Goal: Find specific page/section: Find specific page/section

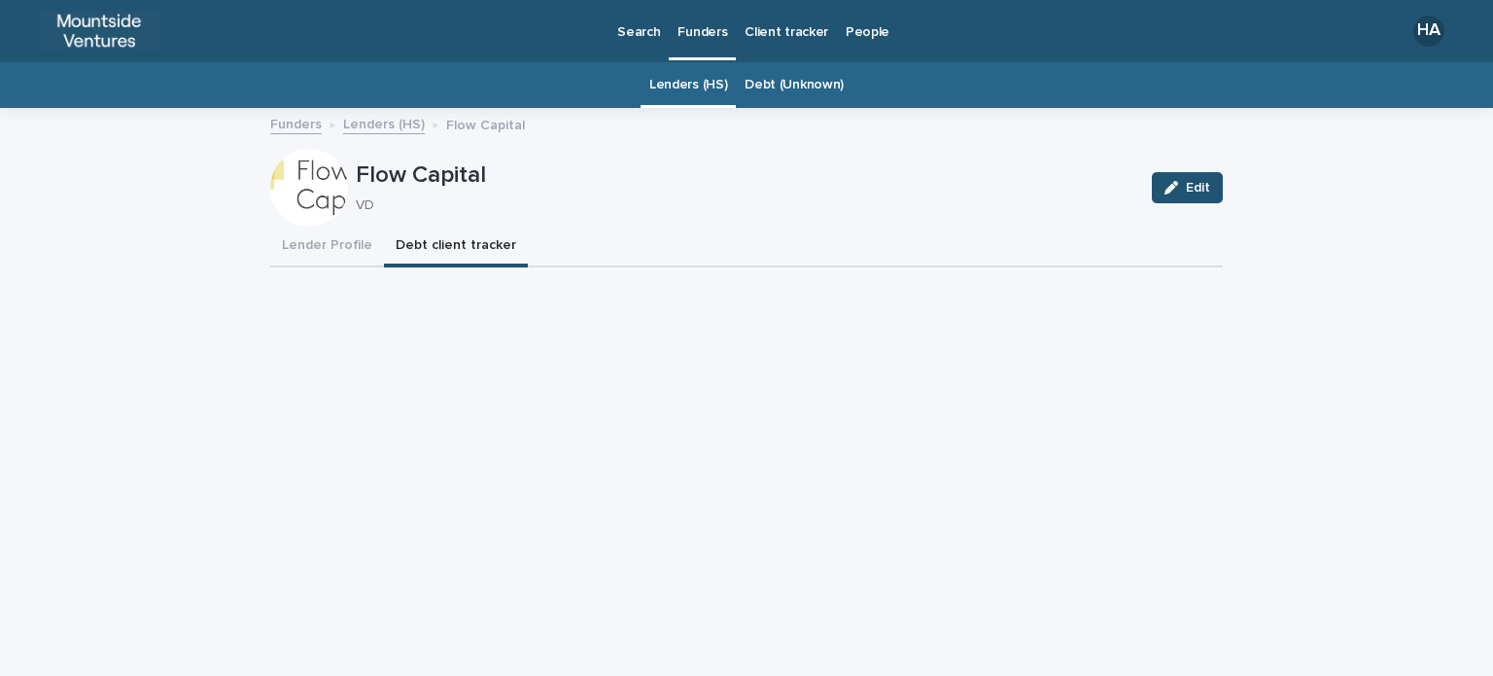
drag, startPoint x: 0, startPoint y: 0, endPoint x: 695, endPoint y: 41, distance: 696.2
click at [695, 41] on link "Funders" at bounding box center [702, 28] width 67 height 57
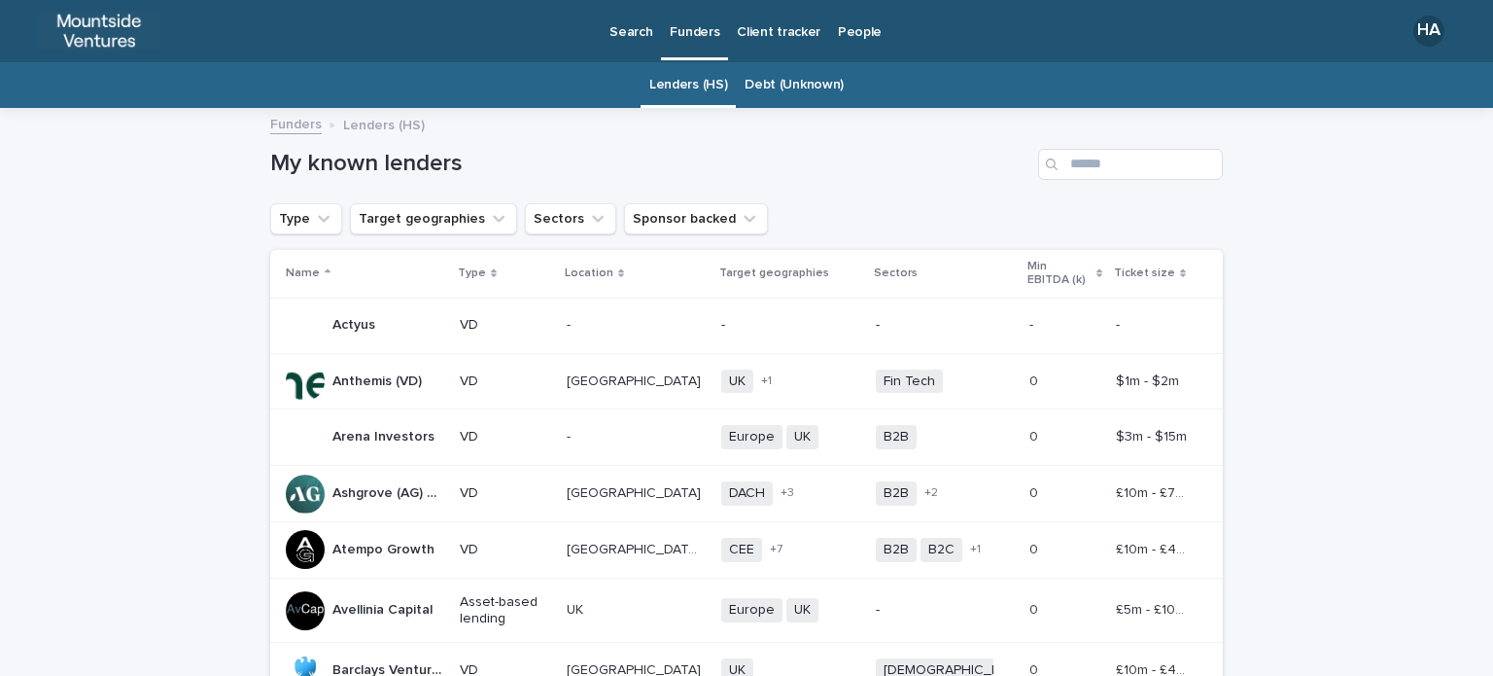
click at [721, 317] on p "-" at bounding box center [790, 325] width 139 height 17
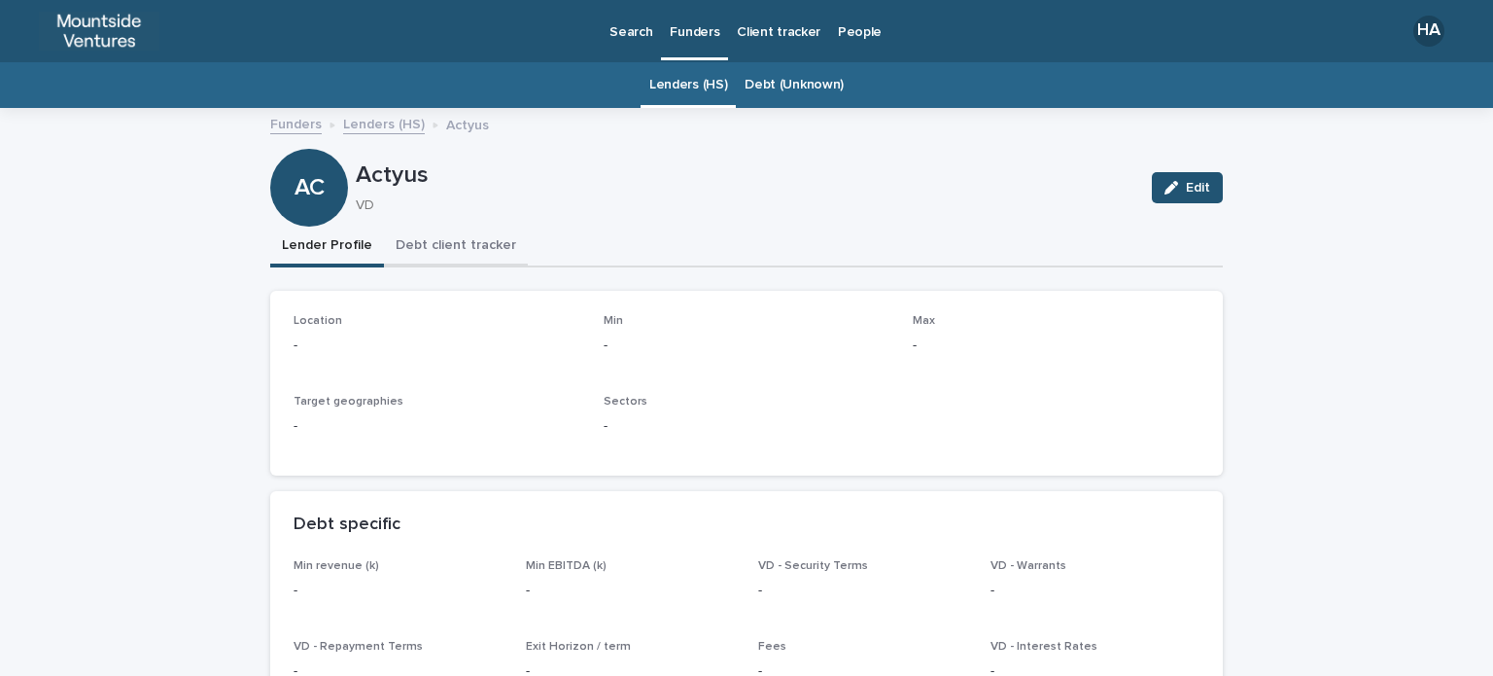
click at [459, 255] on button "Debt client tracker" at bounding box center [456, 246] width 144 height 41
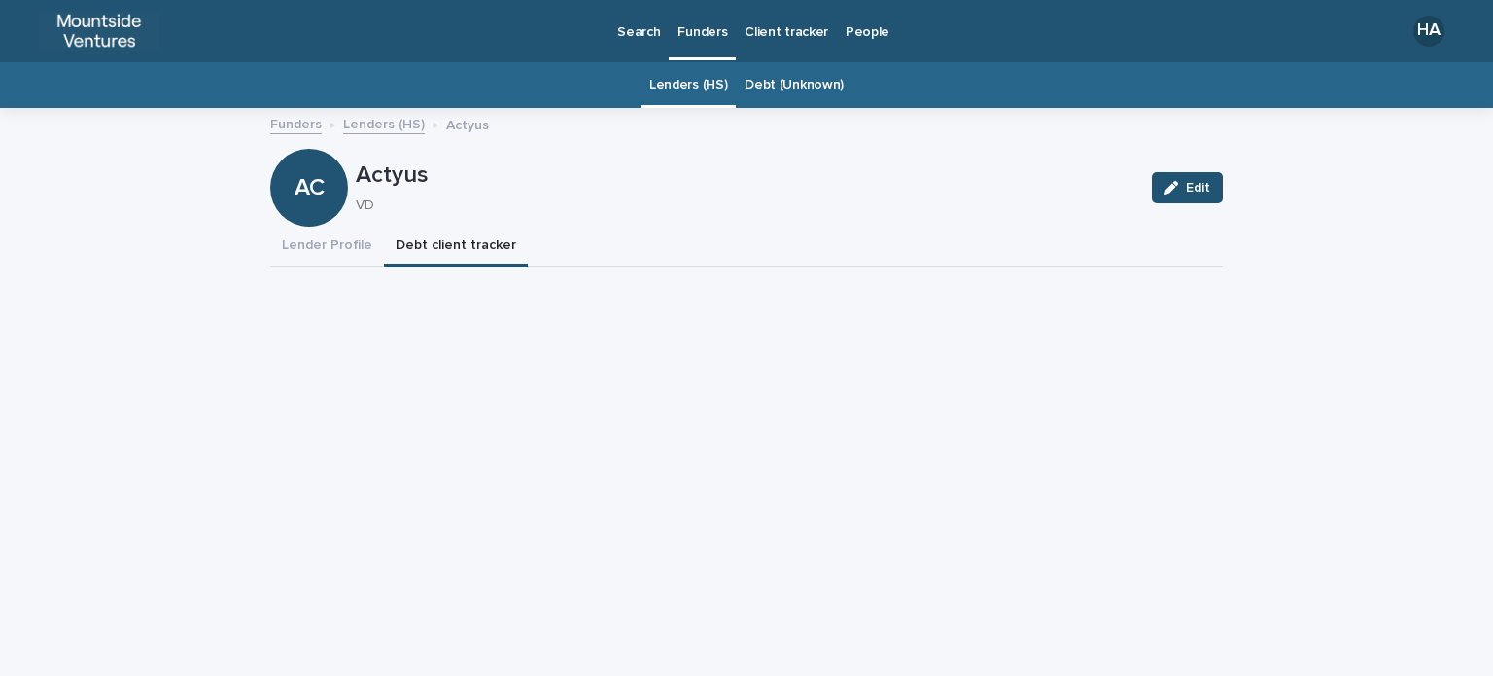
click at [766, 69] on link "Debt (Unknown)" at bounding box center [794, 85] width 99 height 46
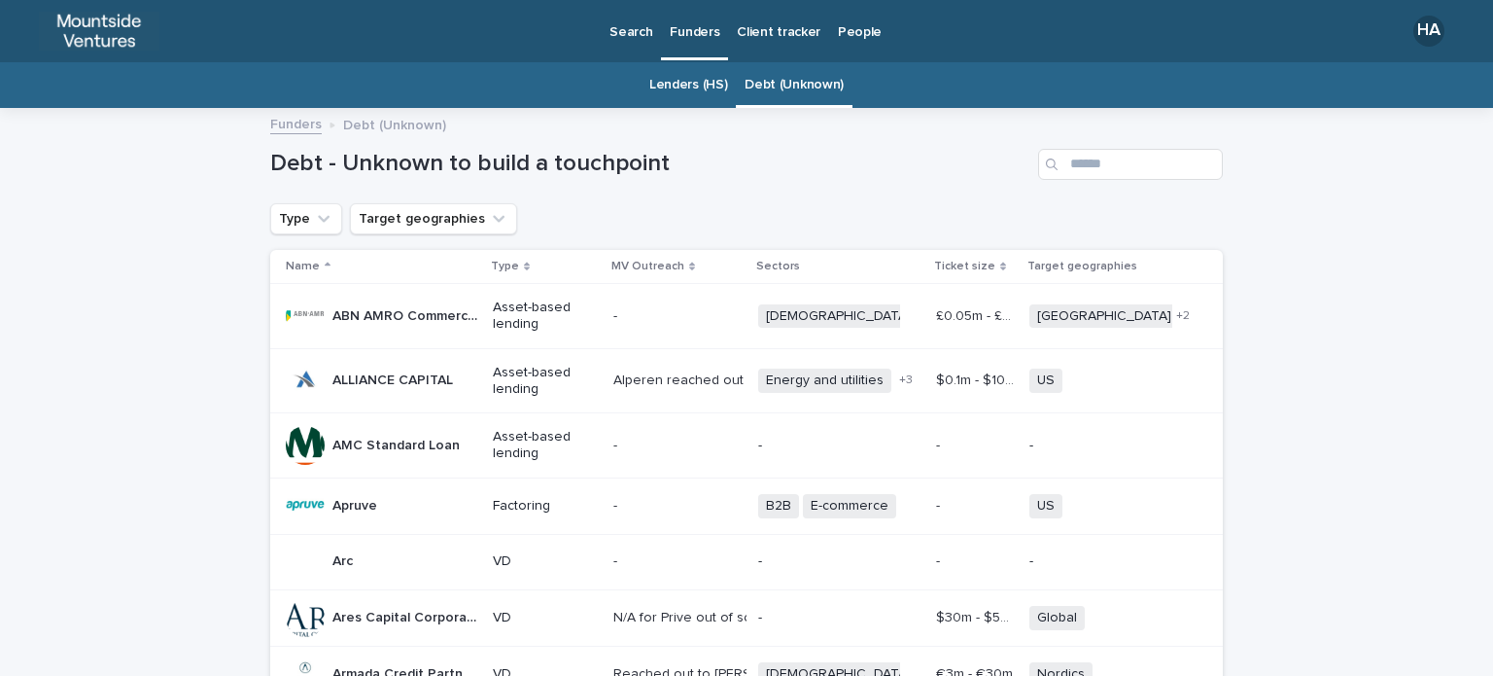
click at [686, 32] on p "Funders" at bounding box center [695, 20] width 50 height 41
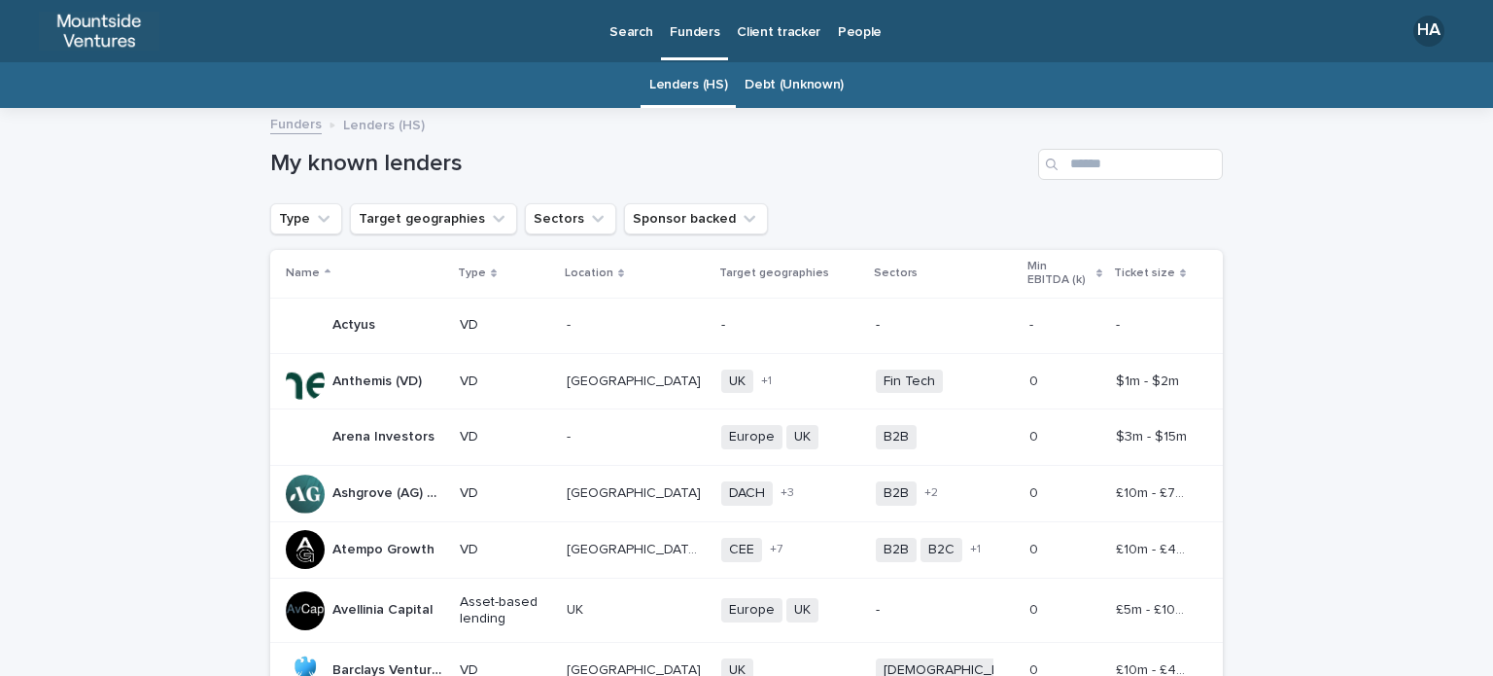
click at [802, 29] on p "Client tracker" at bounding box center [779, 20] width 84 height 41
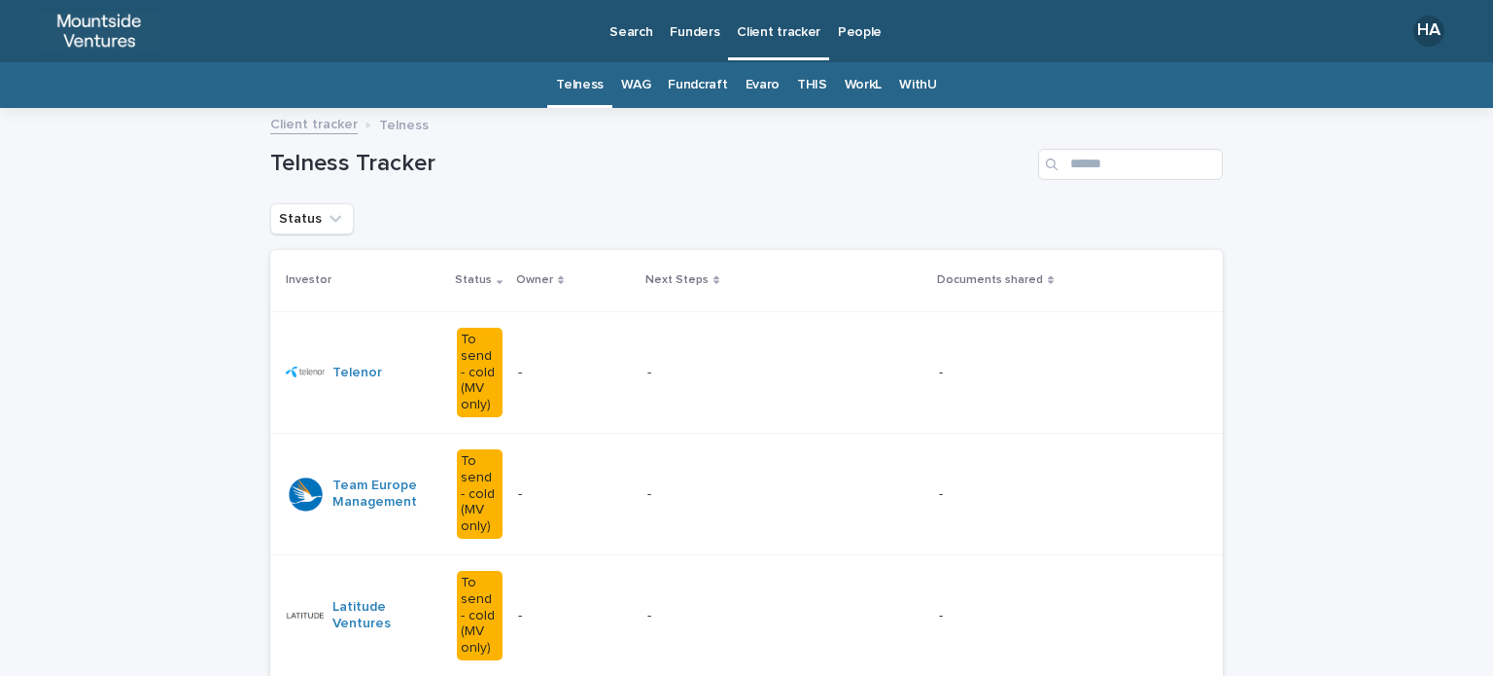
click at [863, 33] on p "People" at bounding box center [860, 20] width 44 height 41
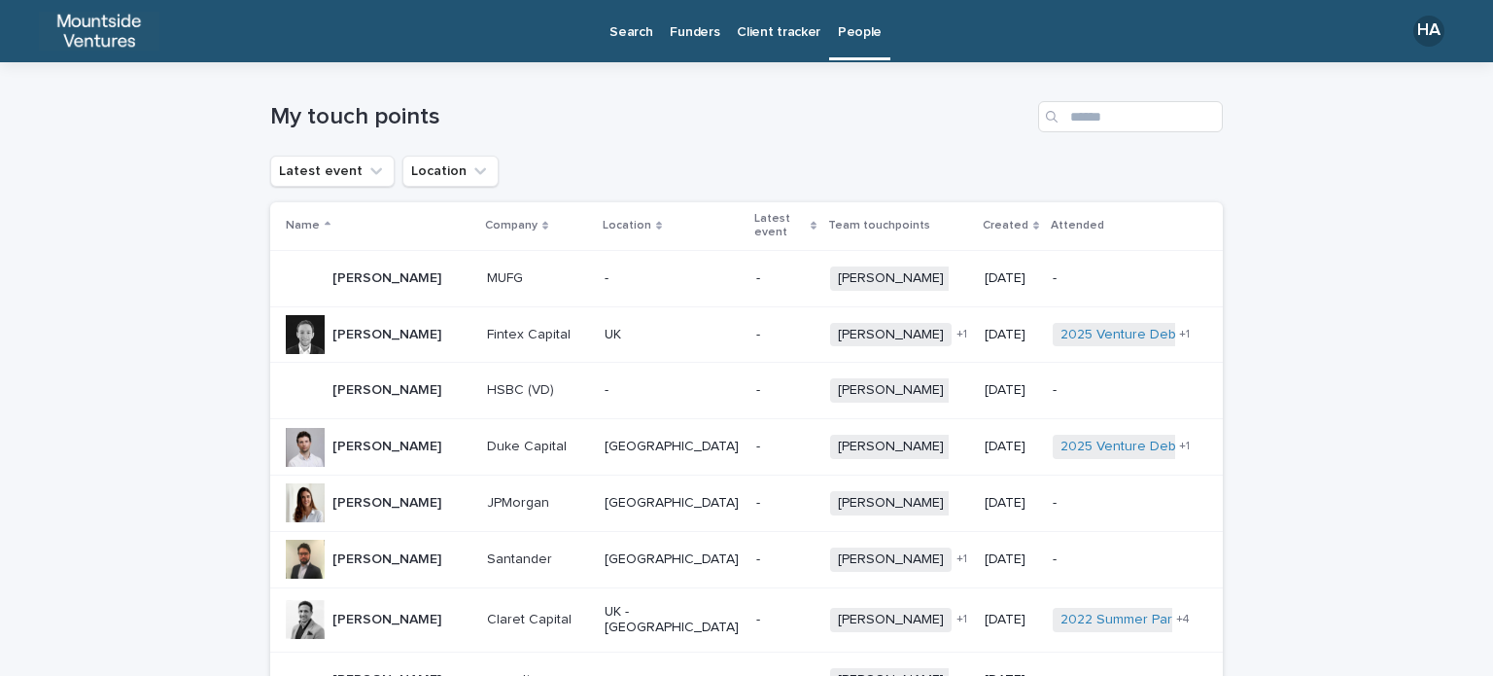
click at [712, 24] on p "Funders" at bounding box center [695, 20] width 50 height 41
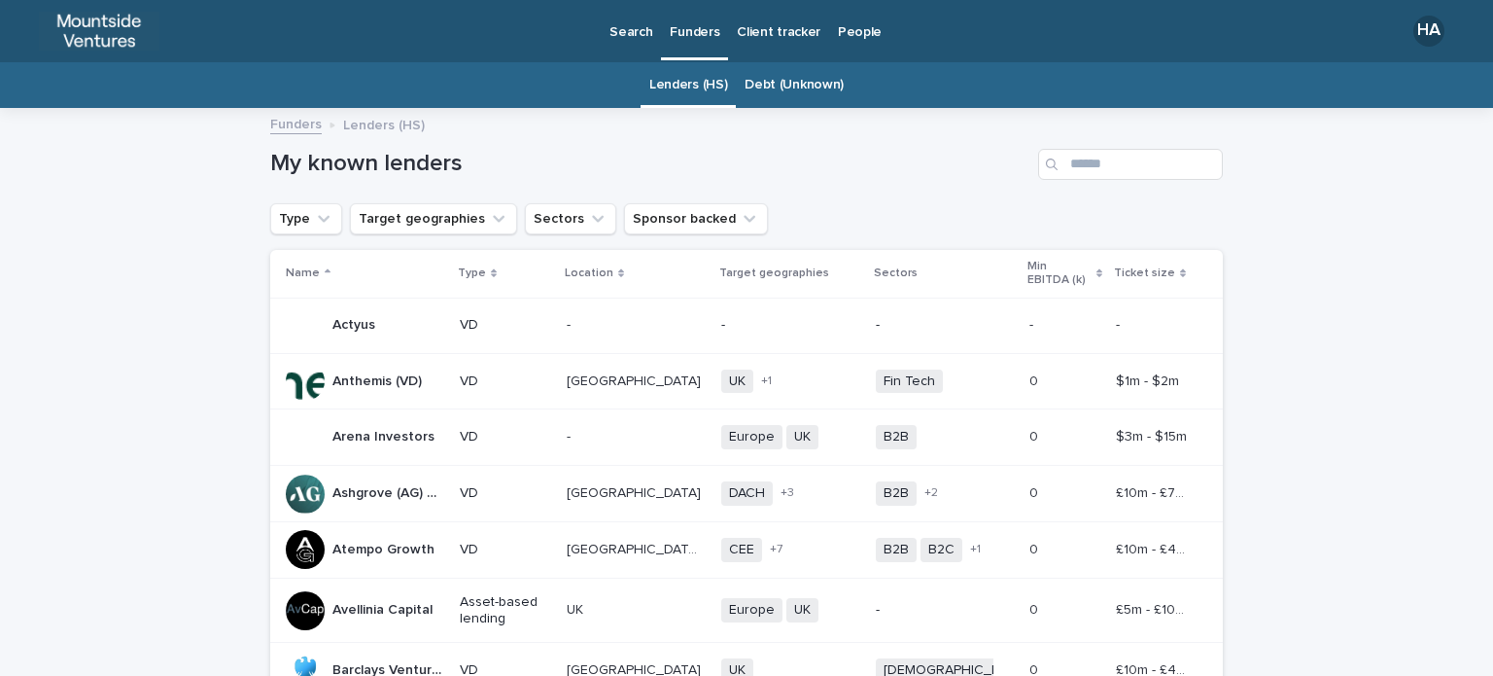
click at [764, 78] on link "Debt (Unknown)" at bounding box center [794, 85] width 99 height 46
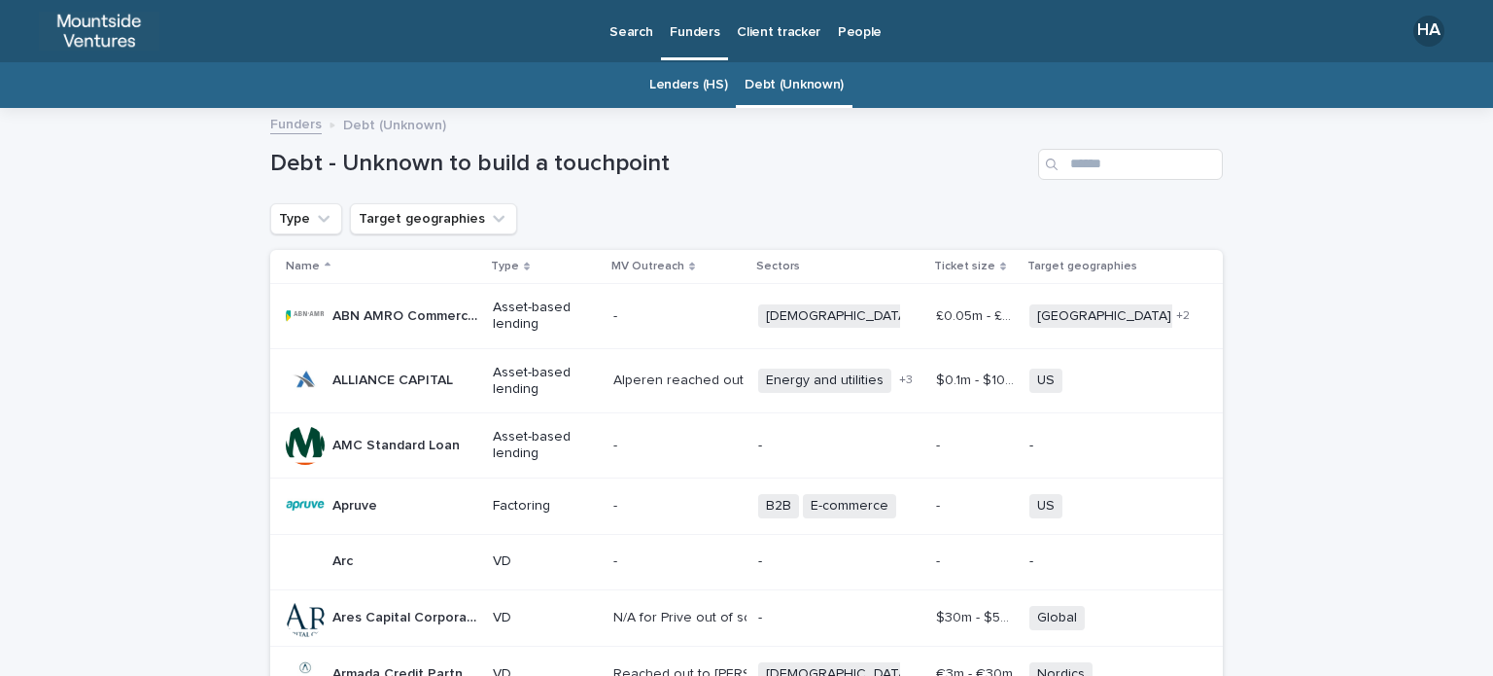
click at [671, 82] on link "Lenders (HS)" at bounding box center [688, 85] width 78 height 46
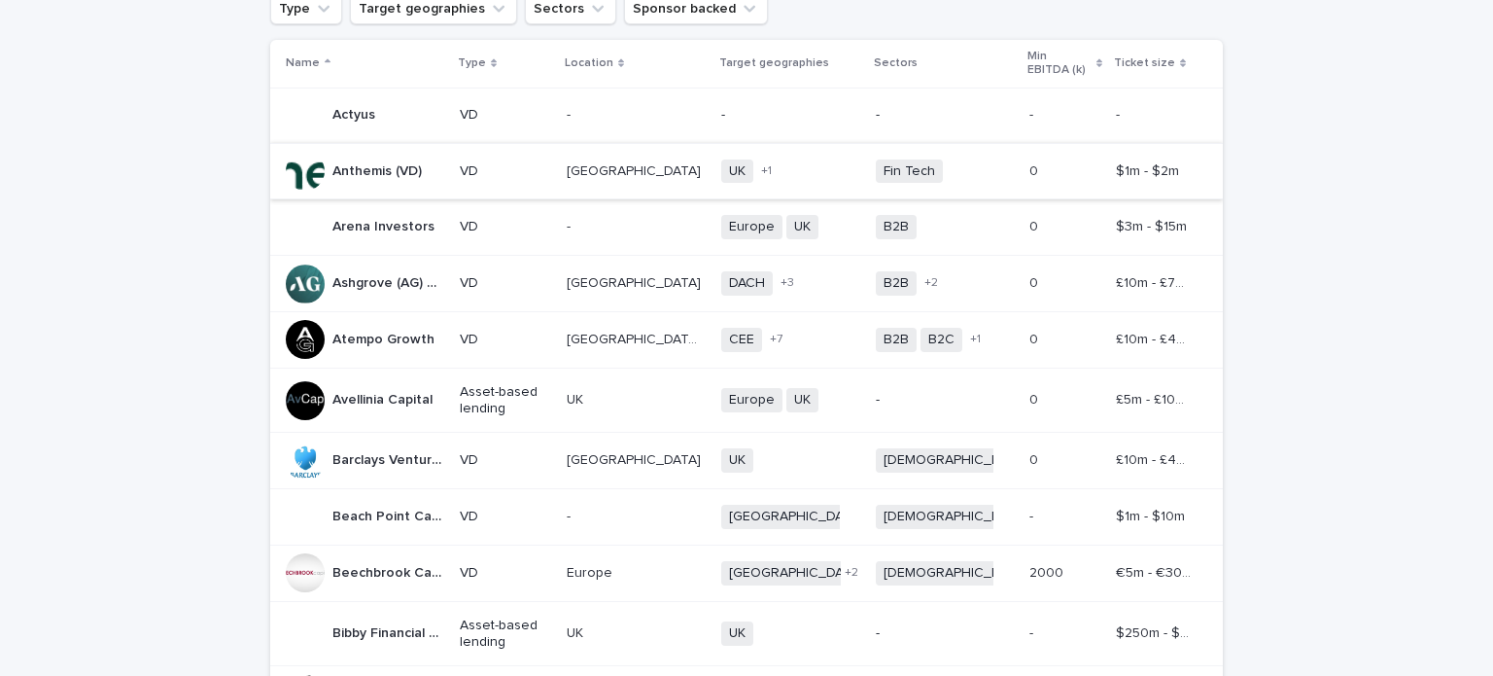
scroll to position [222, 0]
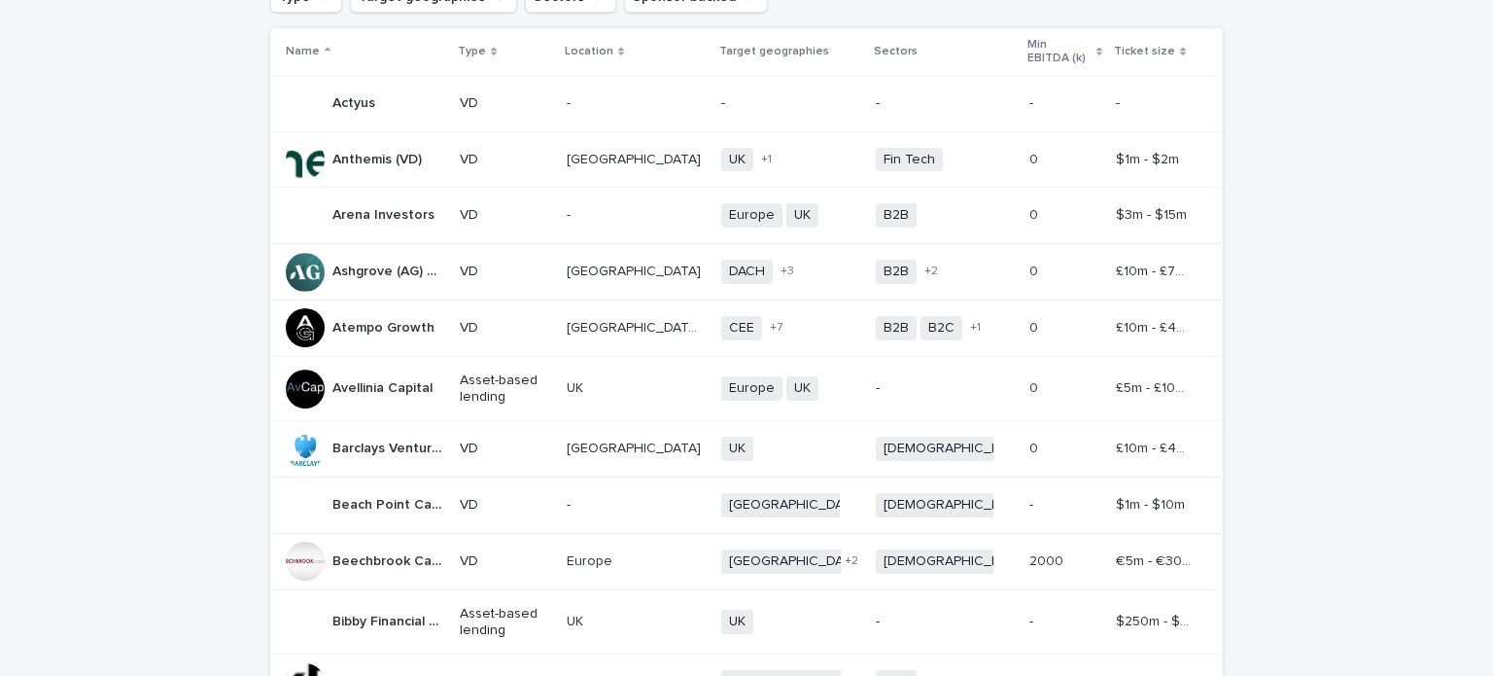
click at [676, 445] on p at bounding box center [636, 448] width 139 height 17
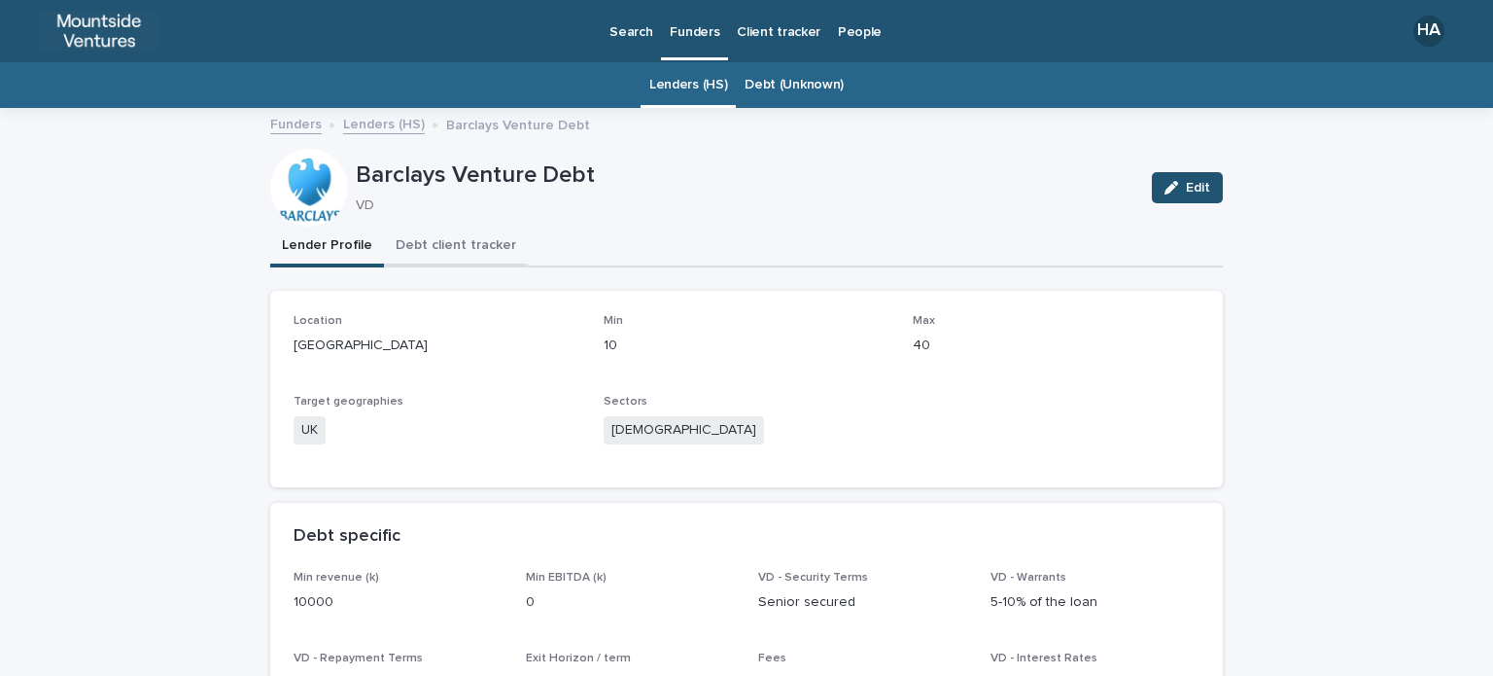
click at [438, 248] on button "Debt client tracker" at bounding box center [456, 246] width 144 height 41
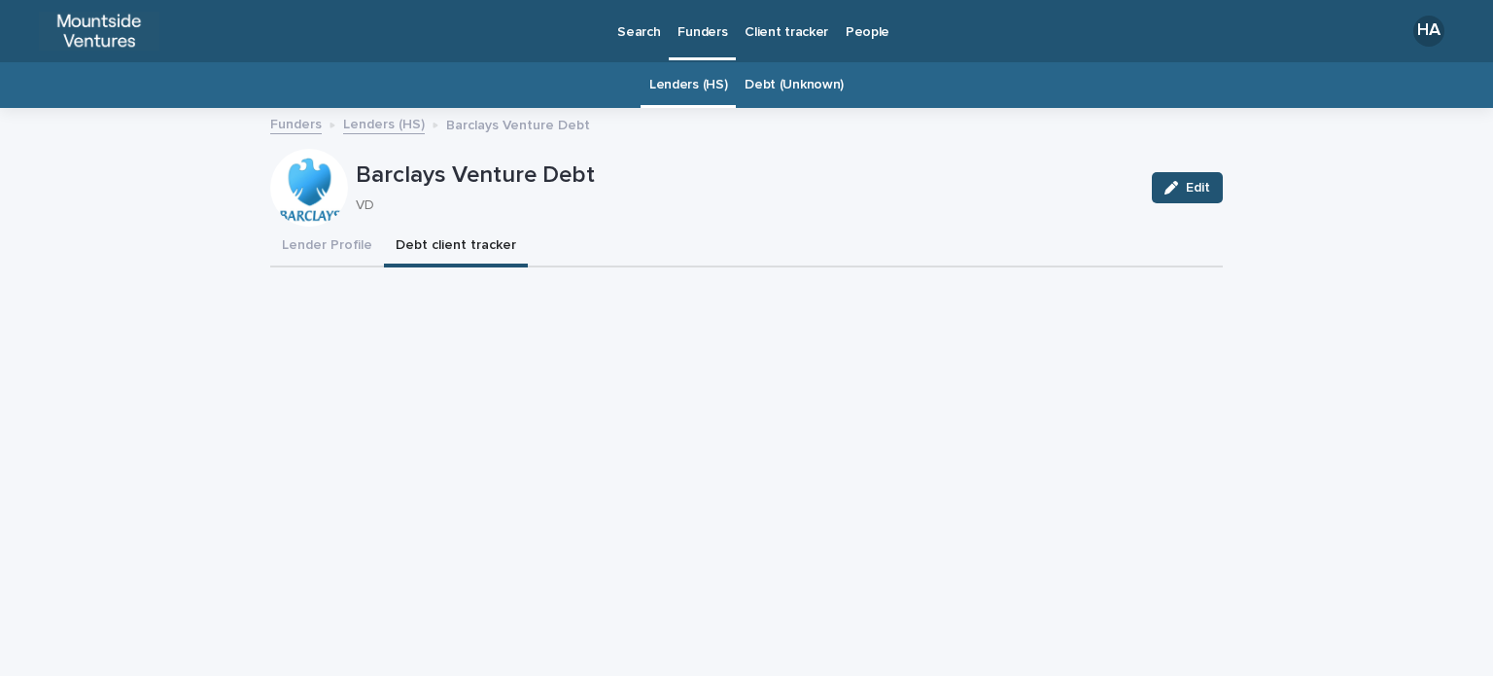
click at [770, 30] on p "Client tracker" at bounding box center [787, 20] width 84 height 41
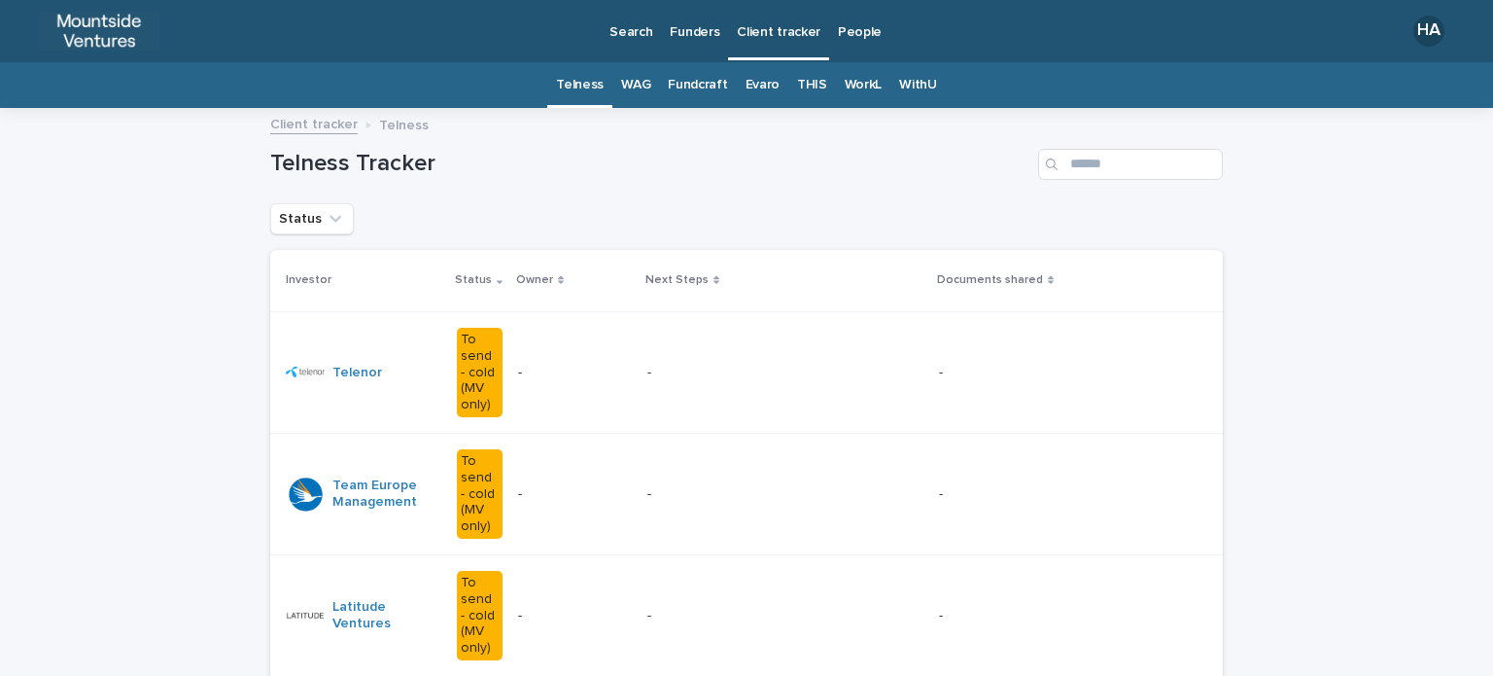
click at [621, 27] on p "Search" at bounding box center [630, 20] width 43 height 41
